Goal: Information Seeking & Learning: Learn about a topic

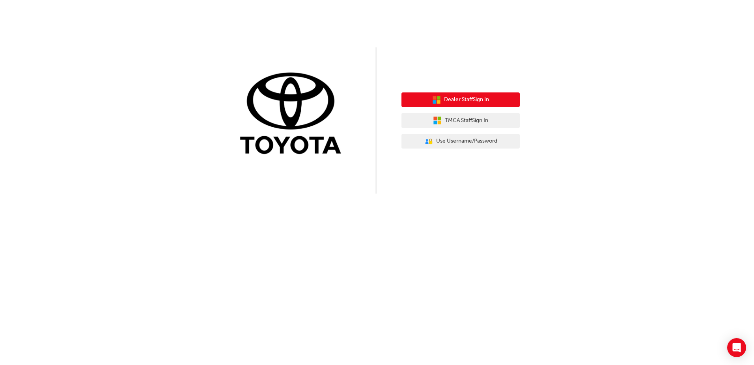
click at [471, 101] on span "Dealer Staff Sign In" at bounding box center [466, 99] width 45 height 9
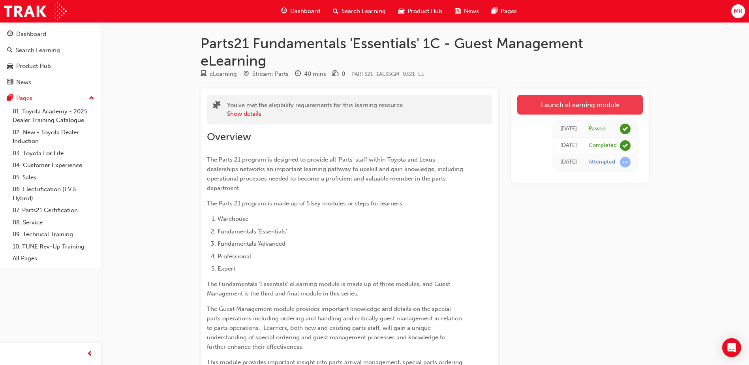
click at [569, 106] on link "Launch eLearning module" at bounding box center [579, 105] width 125 height 20
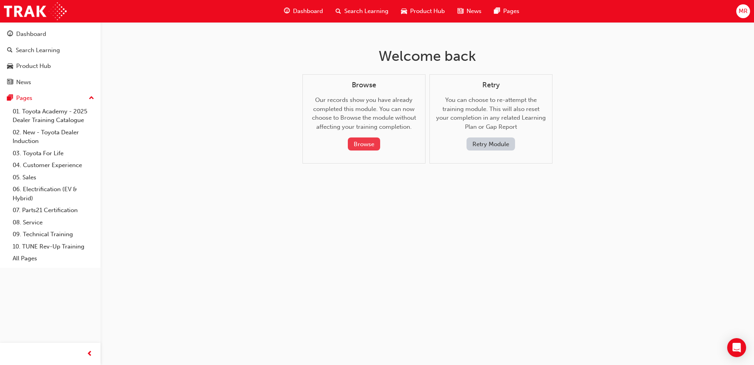
click at [365, 148] on button "Browse" at bounding box center [364, 143] width 32 height 13
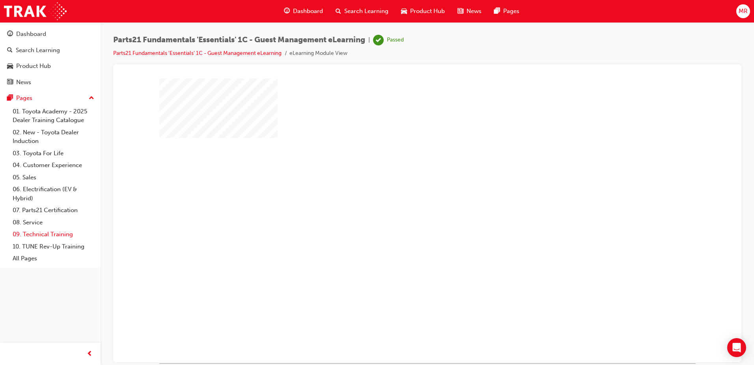
click at [52, 236] on link "09. Technical Training" at bounding box center [53, 234] width 88 height 12
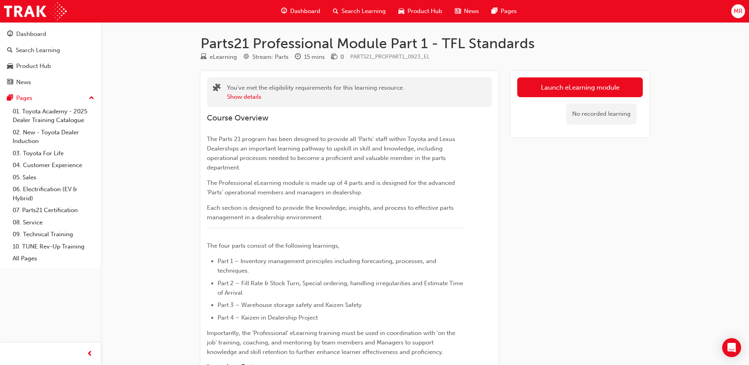
click at [258, 200] on div "Course Overview The Parts 21 program has been designed to provide all 'Parts' s…" at bounding box center [335, 358] width 256 height 491
click at [573, 78] on link "Launch eLearning module" at bounding box center [579, 87] width 125 height 20
